Goal: Communication & Community: Answer question/provide support

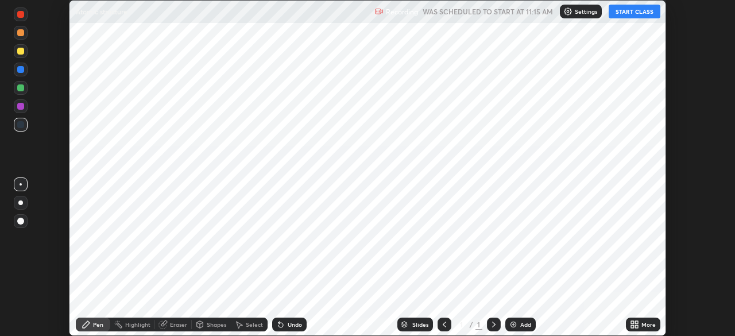
scroll to position [336, 735]
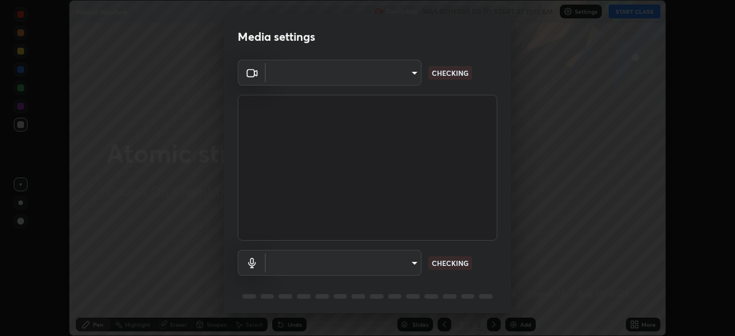
type input "b45de7ee0fa5affbd86f381d9850d11959442b20ac23425cf08cd12c60232317"
type input "communications"
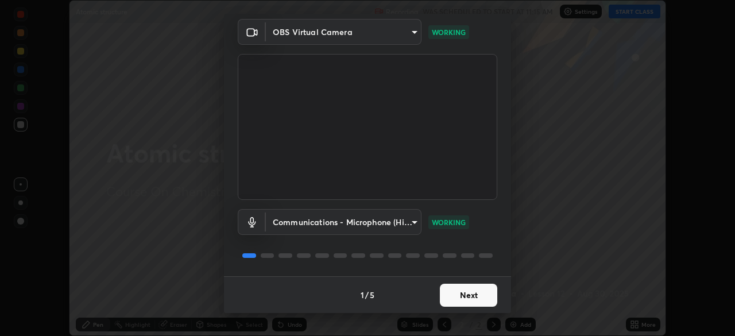
click at [467, 299] on button "Next" at bounding box center [468, 295] width 57 height 23
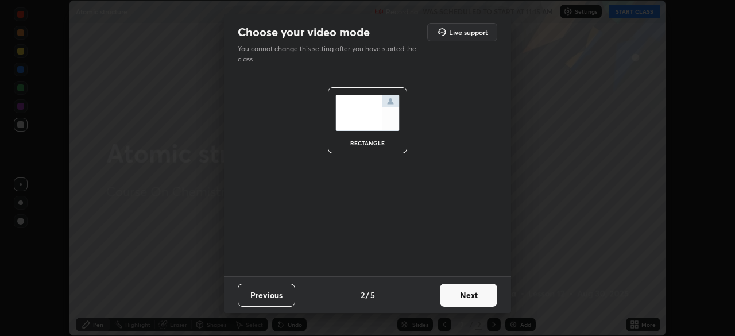
click at [468, 296] on button "Next" at bounding box center [468, 295] width 57 height 23
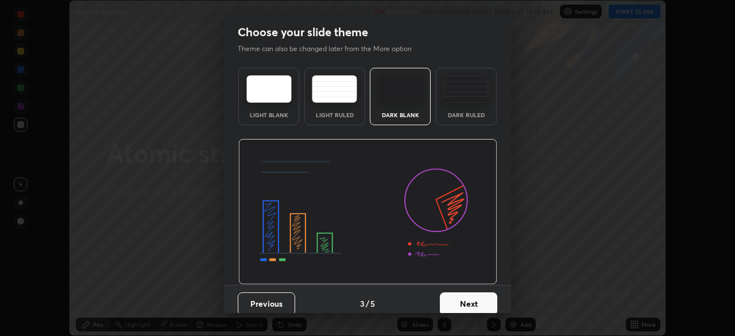
click at [464, 304] on button "Next" at bounding box center [468, 303] width 57 height 23
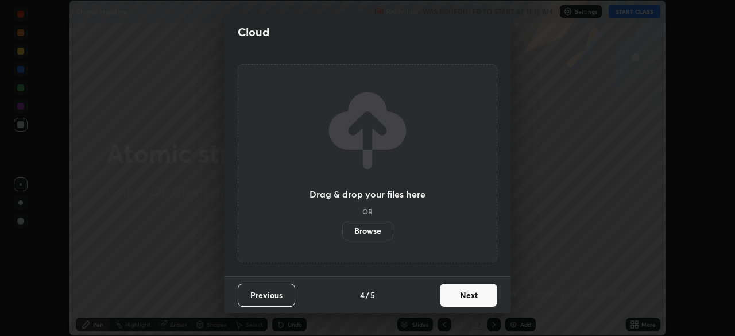
click at [467, 298] on button "Next" at bounding box center [468, 295] width 57 height 23
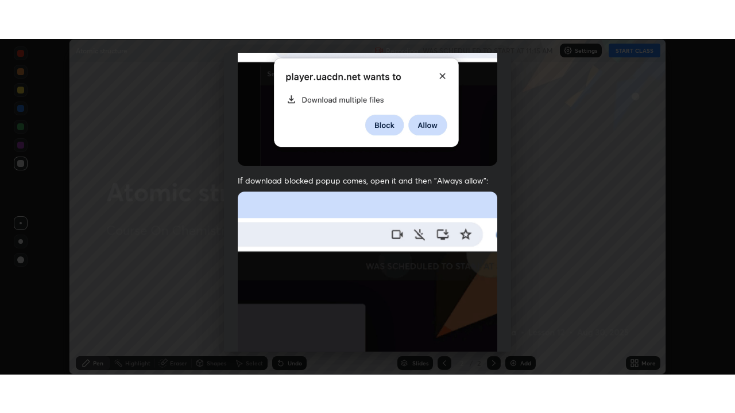
scroll to position [275, 0]
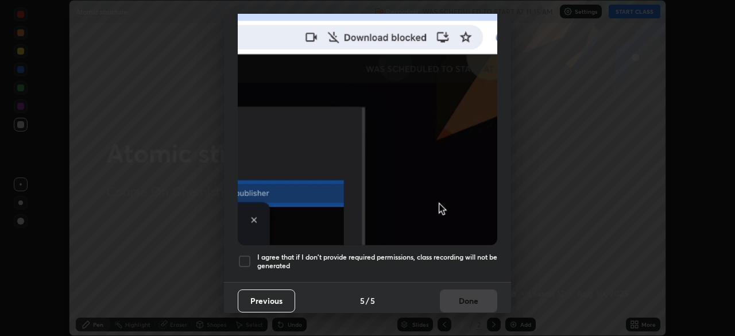
click at [250, 256] on div at bounding box center [245, 261] width 14 height 14
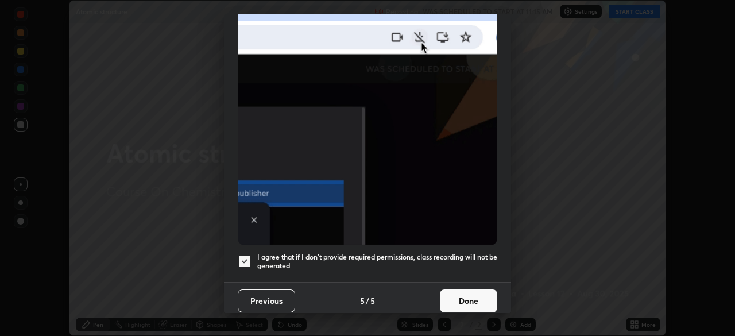
click at [453, 296] on button "Done" at bounding box center [468, 300] width 57 height 23
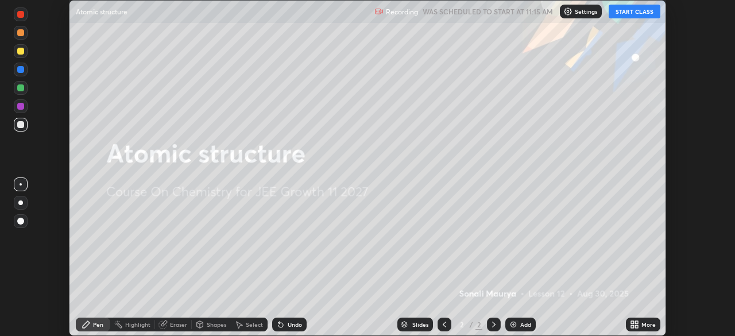
click at [629, 14] on button "START CLASS" at bounding box center [635, 12] width 52 height 14
click at [637, 322] on icon at bounding box center [636, 322] width 3 height 3
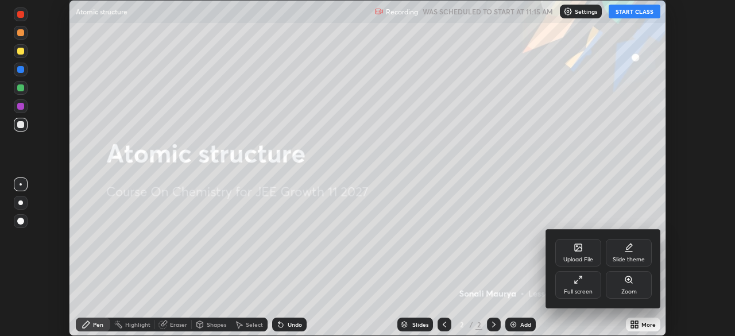
click at [578, 287] on div "Full screen" at bounding box center [578, 285] width 46 height 28
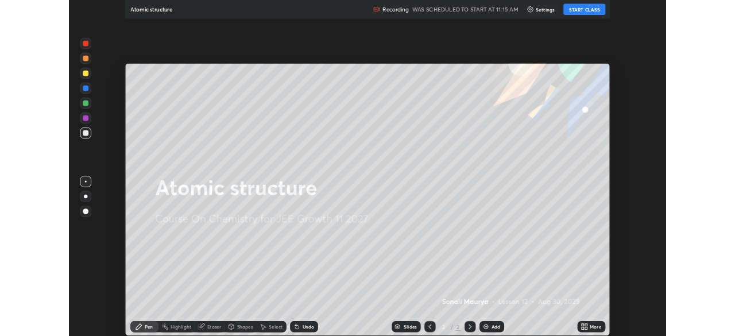
scroll to position [413, 735]
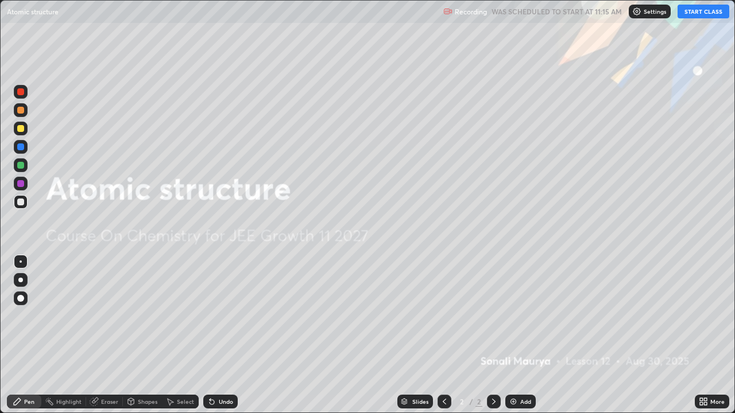
click at [707, 11] on button "START CLASS" at bounding box center [704, 12] width 52 height 14
click at [513, 335] on img at bounding box center [513, 401] width 9 height 9
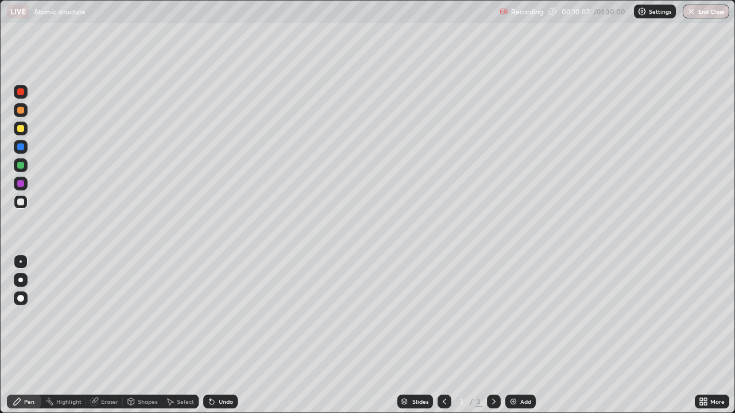
click at [149, 335] on div "Shapes" at bounding box center [148, 402] width 20 height 6
click at [33, 335] on div "Erase all" at bounding box center [21, 207] width 28 height 368
click at [183, 335] on div "Select" at bounding box center [185, 402] width 17 height 6
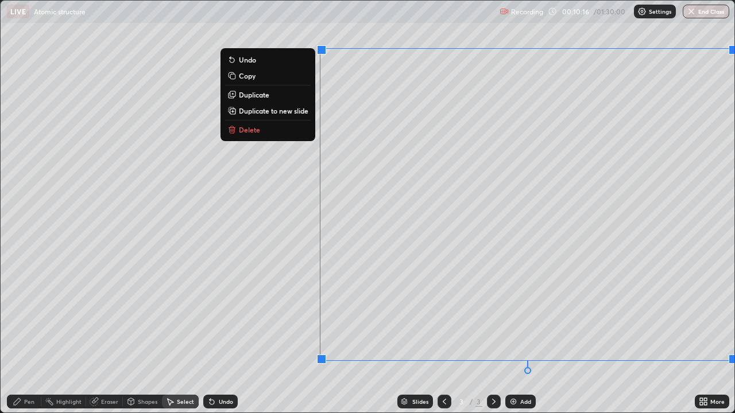
click at [257, 130] on p "Delete" at bounding box center [249, 129] width 21 height 9
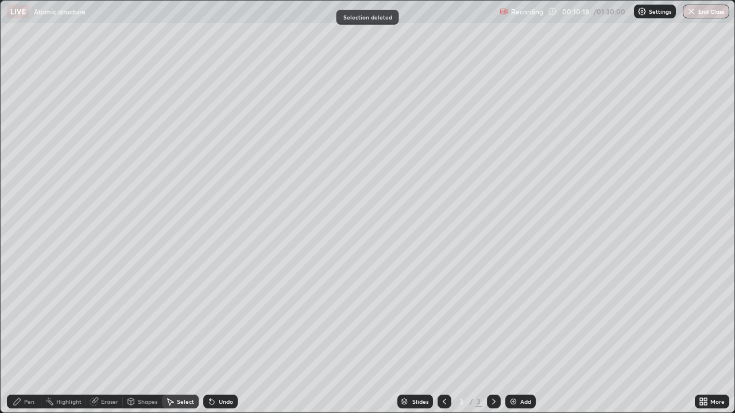
click at [36, 335] on div "Pen" at bounding box center [24, 402] width 34 height 14
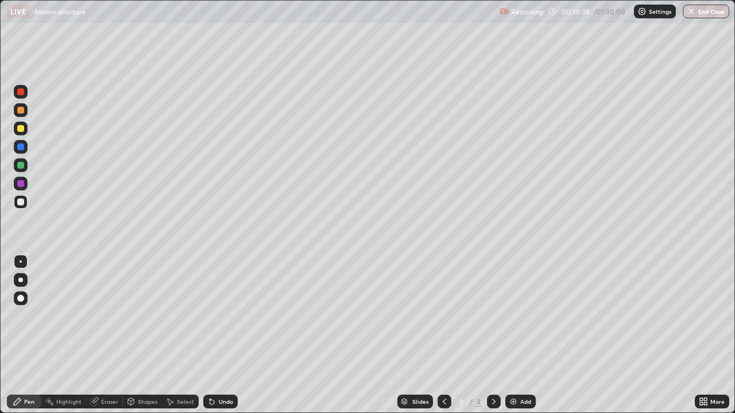
click at [22, 127] on div at bounding box center [20, 128] width 7 height 7
click at [22, 185] on div at bounding box center [20, 183] width 7 height 7
click at [523, 335] on div "Add" at bounding box center [525, 402] width 11 height 6
click at [517, 335] on div "Add" at bounding box center [520, 402] width 30 height 14
click at [101, 335] on div "Eraser" at bounding box center [109, 402] width 17 height 6
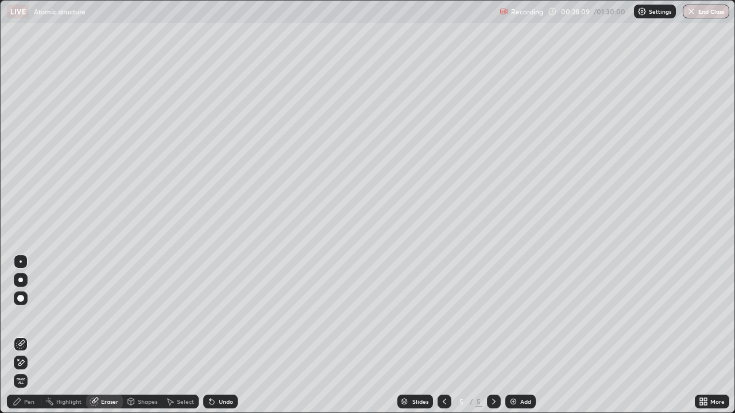
click at [29, 335] on div "Pen" at bounding box center [29, 402] width 10 height 6
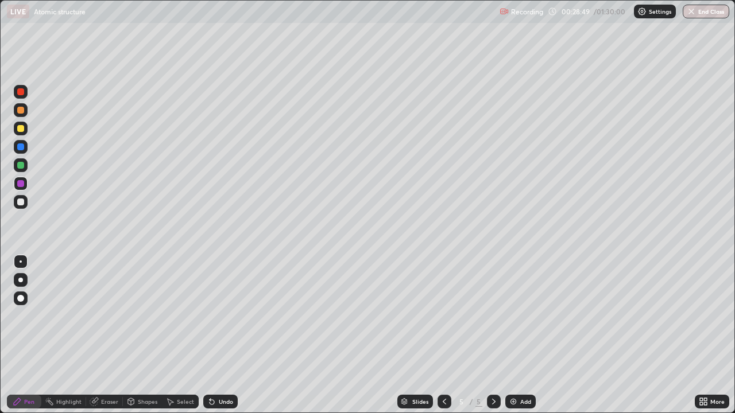
click at [516, 335] on img at bounding box center [513, 401] width 9 height 9
click at [115, 335] on div "Eraser" at bounding box center [109, 402] width 17 height 6
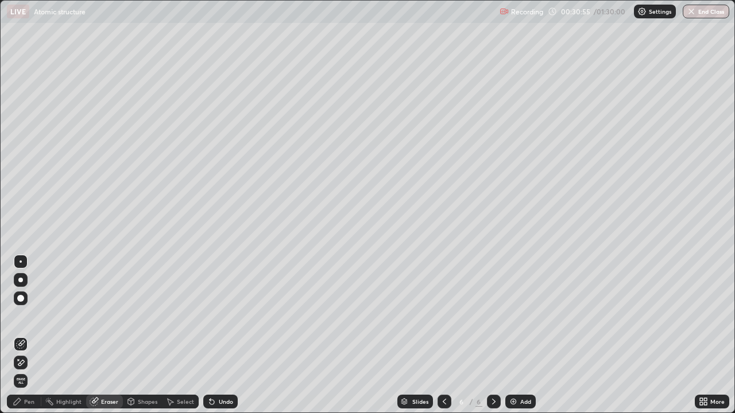
click at [29, 335] on div "Pen" at bounding box center [29, 402] width 10 height 6
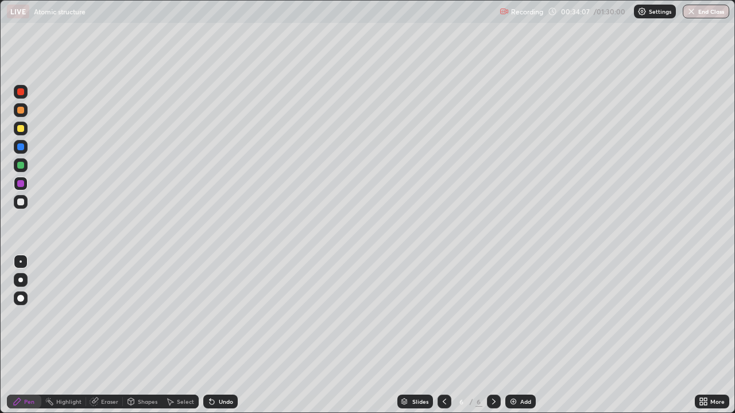
click at [521, 335] on div "Add" at bounding box center [525, 402] width 11 height 6
click at [181, 335] on div "Select" at bounding box center [185, 402] width 17 height 6
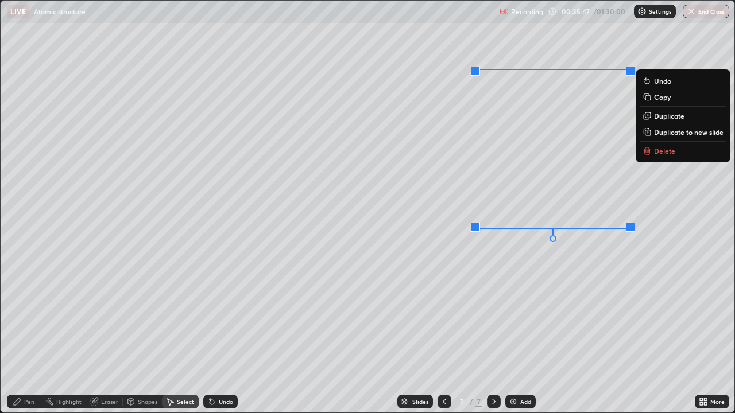
click at [671, 148] on p "Delete" at bounding box center [664, 150] width 21 height 9
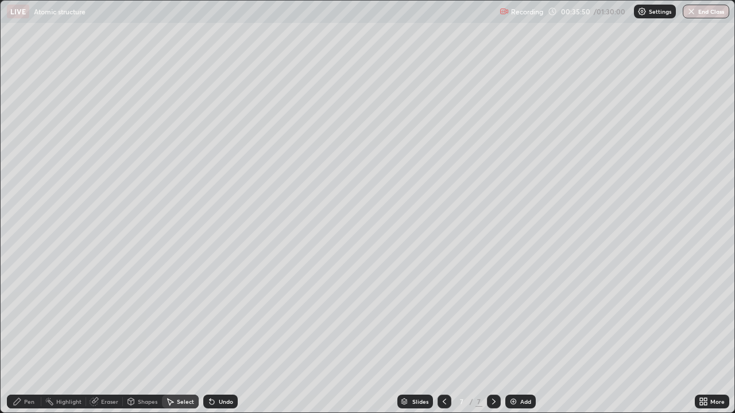
click at [30, 335] on div "Pen" at bounding box center [29, 402] width 10 height 6
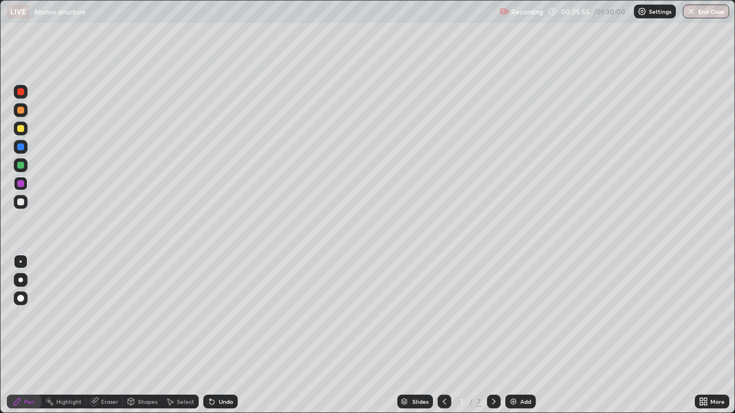
click at [226, 335] on div "Undo" at bounding box center [226, 402] width 14 height 6
click at [442, 335] on icon at bounding box center [444, 401] width 9 height 9
click at [444, 335] on icon at bounding box center [444, 401] width 9 height 9
click at [495, 335] on icon at bounding box center [493, 401] width 9 height 9
click at [494, 335] on icon at bounding box center [493, 401] width 9 height 9
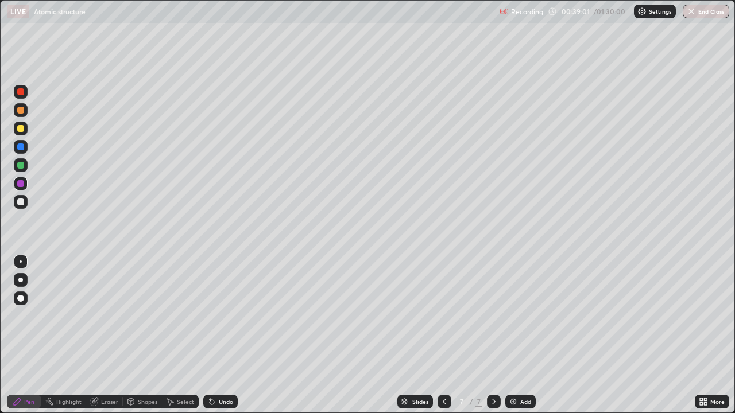
click at [21, 165] on div at bounding box center [20, 165] width 7 height 7
click at [516, 335] on img at bounding box center [513, 401] width 9 height 9
click at [114, 335] on div "Eraser" at bounding box center [109, 402] width 17 height 6
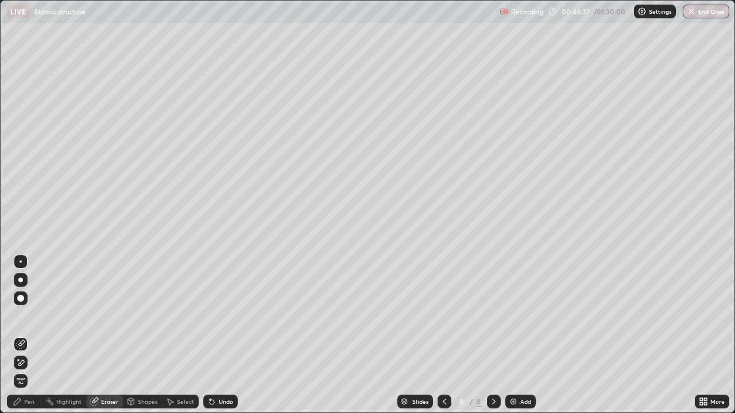
click at [25, 335] on div "Pen" at bounding box center [29, 402] width 10 height 6
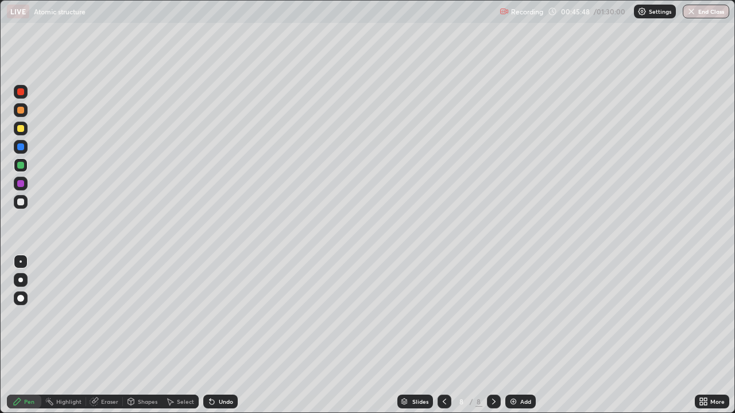
click at [515, 335] on img at bounding box center [513, 401] width 9 height 9
click at [22, 185] on div at bounding box center [20, 183] width 7 height 7
click at [21, 165] on div at bounding box center [20, 165] width 7 height 7
click at [23, 184] on div at bounding box center [20, 183] width 7 height 7
click at [22, 128] on div at bounding box center [20, 128] width 7 height 7
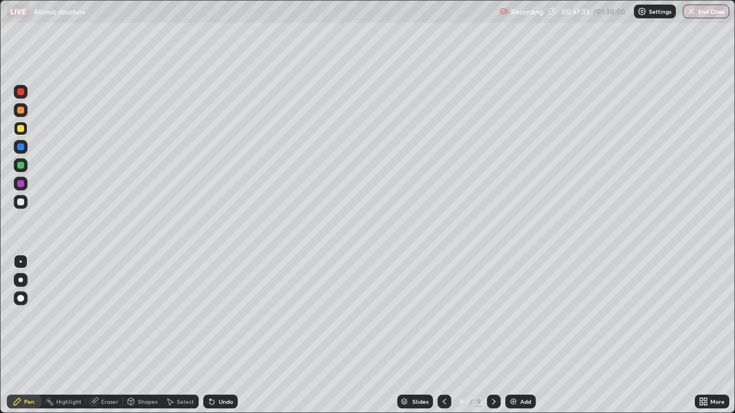
click at [144, 335] on div "Shapes" at bounding box center [148, 402] width 20 height 6
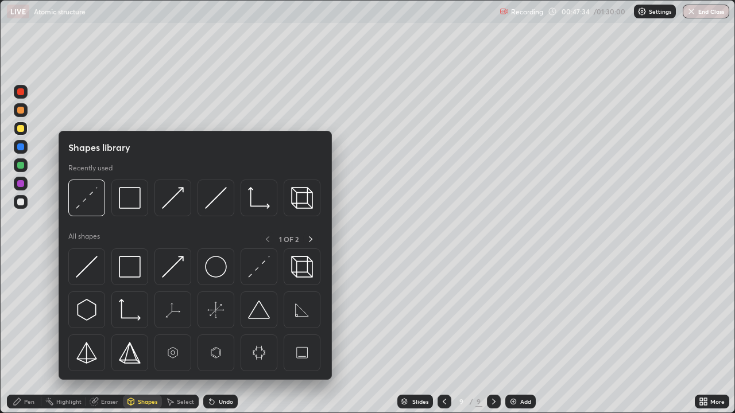
click at [93, 269] on img at bounding box center [87, 267] width 22 height 22
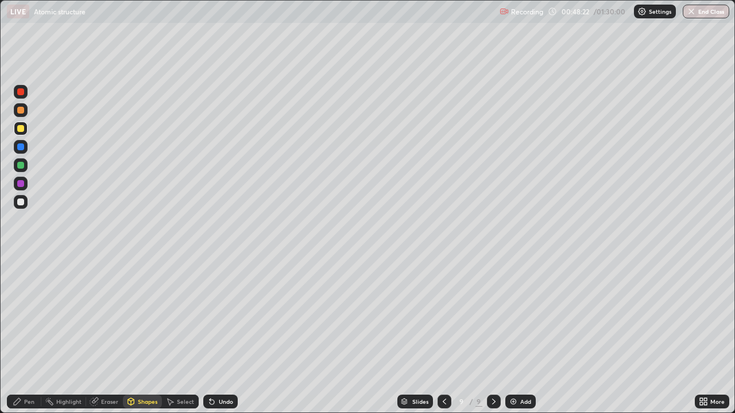
click at [22, 146] on div at bounding box center [20, 147] width 7 height 7
click at [20, 126] on div at bounding box center [20, 128] width 7 height 7
click at [212, 335] on icon at bounding box center [211, 401] width 9 height 9
click at [29, 335] on div "Pen" at bounding box center [29, 402] width 10 height 6
click at [22, 111] on div at bounding box center [20, 110] width 7 height 7
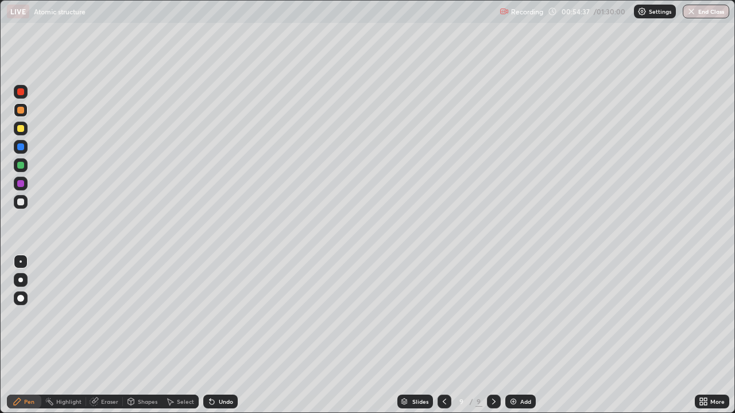
click at [112, 335] on div "Eraser" at bounding box center [109, 402] width 17 height 6
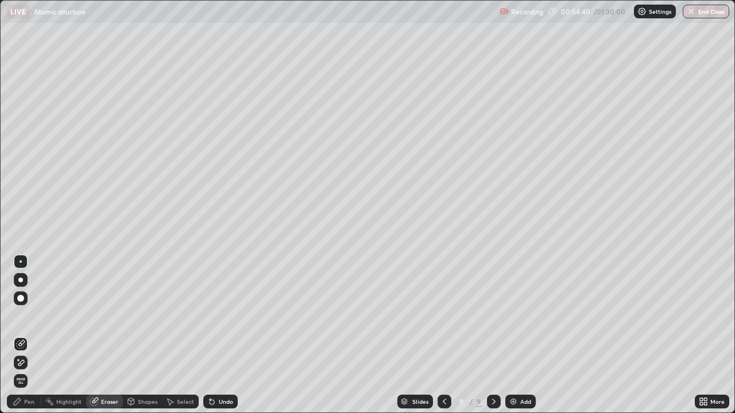
click at [38, 335] on div "Pen" at bounding box center [24, 402] width 34 height 14
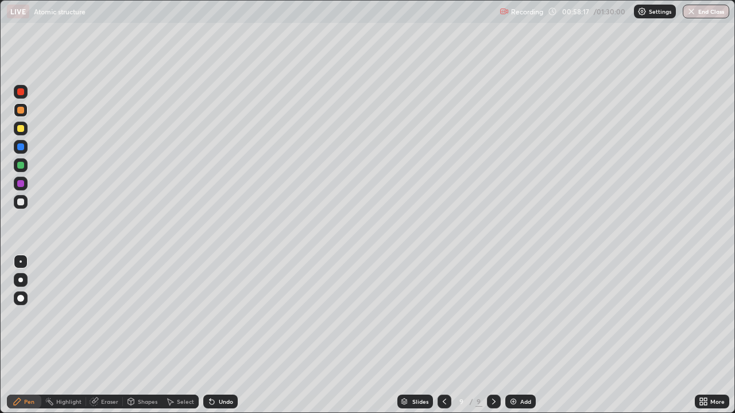
click at [21, 165] on div at bounding box center [20, 165] width 7 height 7
click at [700, 335] on div "More" at bounding box center [712, 401] width 34 height 23
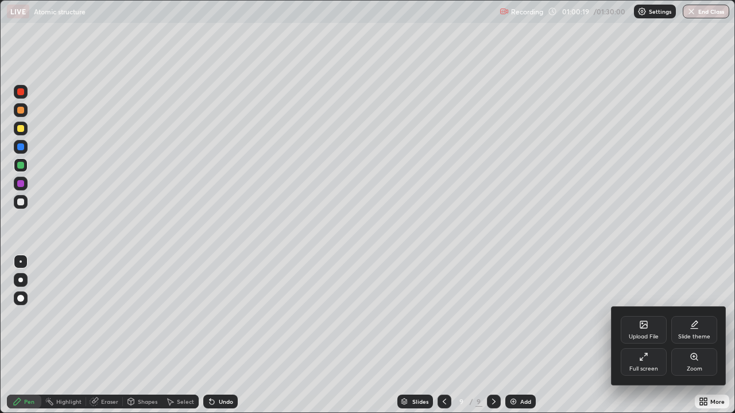
click at [702, 335] on div "Upload File Slide theme Full screen Zoom" at bounding box center [669, 346] width 115 height 78
click at [683, 335] on div at bounding box center [367, 206] width 735 height 413
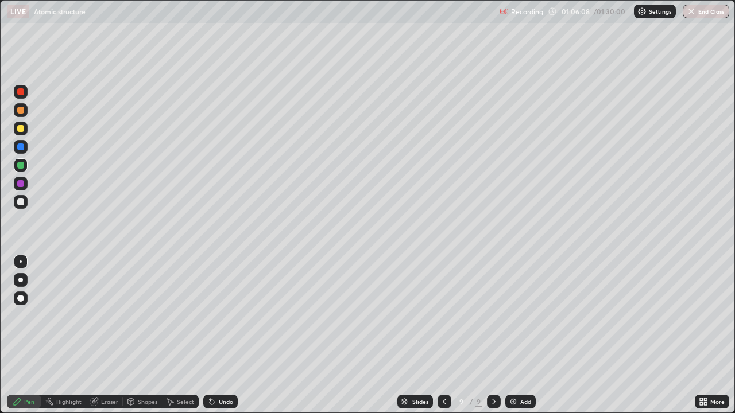
click at [525, 335] on div "Add" at bounding box center [525, 402] width 11 height 6
click at [230, 335] on div "Undo" at bounding box center [226, 402] width 14 height 6
click at [227, 335] on div "Undo" at bounding box center [226, 402] width 14 height 6
click at [116, 335] on div "Eraser" at bounding box center [104, 402] width 37 height 14
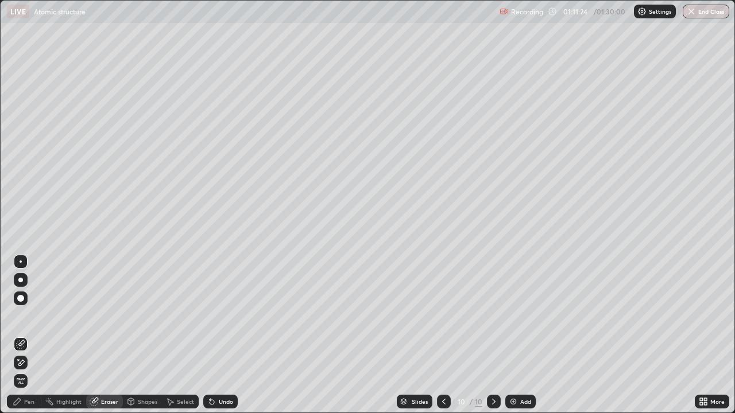
click at [32, 335] on div "Pen" at bounding box center [29, 402] width 10 height 6
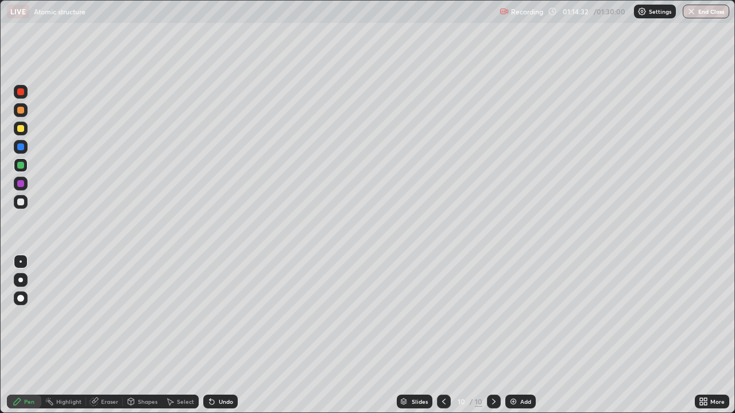
click at [515, 335] on img at bounding box center [513, 401] width 9 height 9
click at [513, 335] on img at bounding box center [513, 401] width 9 height 9
click at [111, 335] on div "Eraser" at bounding box center [109, 402] width 17 height 6
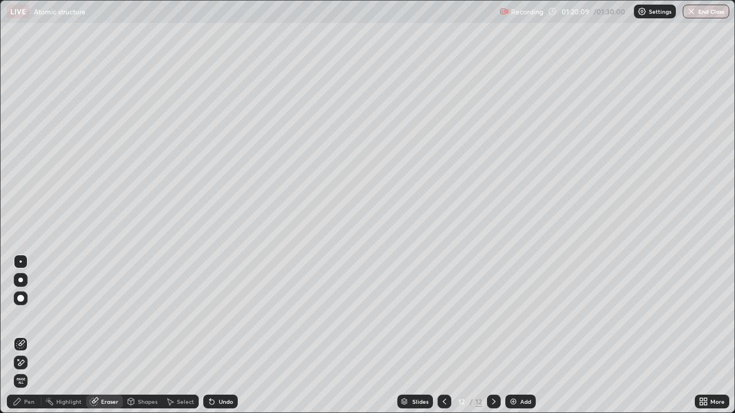
click at [37, 335] on div "Pen" at bounding box center [24, 402] width 34 height 14
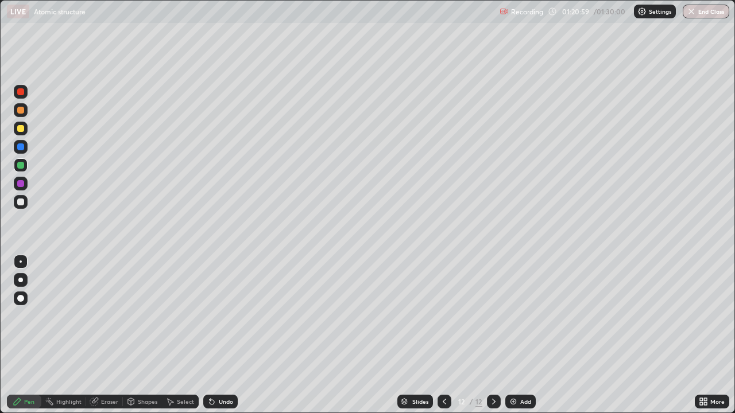
click at [225, 335] on div "Undo" at bounding box center [226, 402] width 14 height 6
click at [21, 184] on div at bounding box center [20, 183] width 7 height 7
click at [716, 11] on button "End Class" at bounding box center [706, 12] width 45 height 14
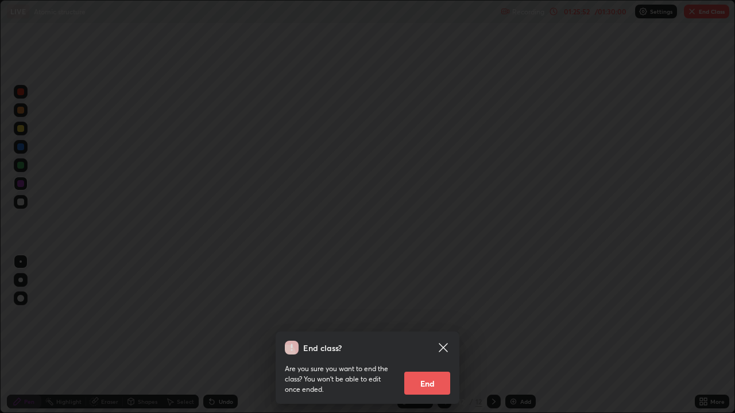
click at [431, 335] on button "End" at bounding box center [427, 383] width 46 height 23
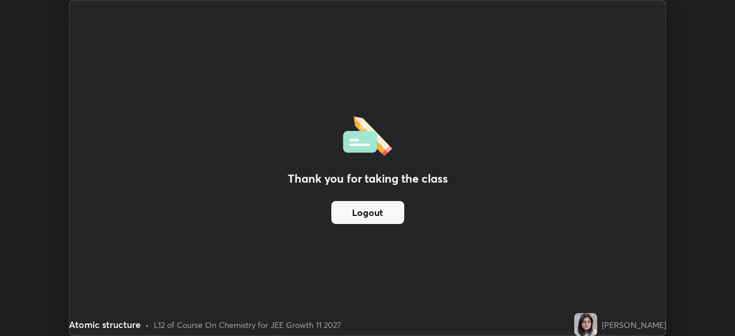
scroll to position [57088, 56689]
